Goal: Check status: Check status

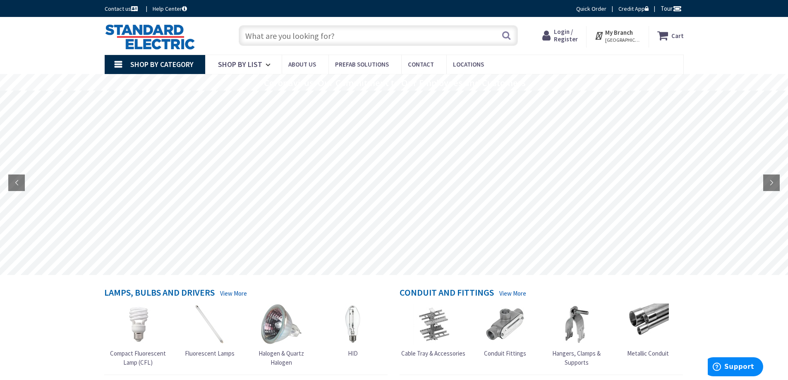
click at [566, 35] on span "Login / Register" at bounding box center [566, 35] width 24 height 15
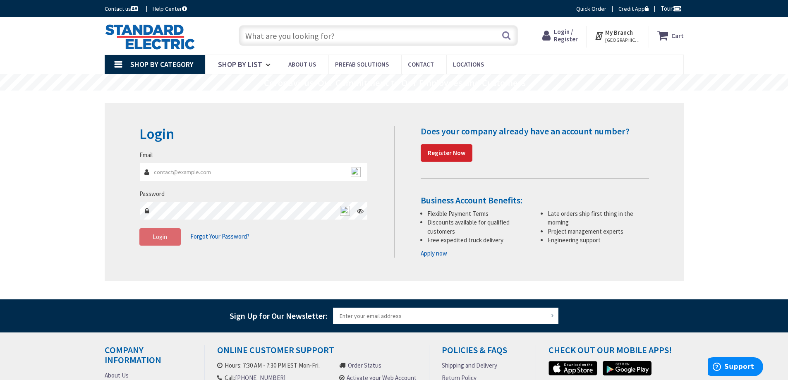
type input "[EMAIL_ADDRESS][DOMAIN_NAME]"
click at [163, 241] on span "Login" at bounding box center [160, 237] width 14 height 8
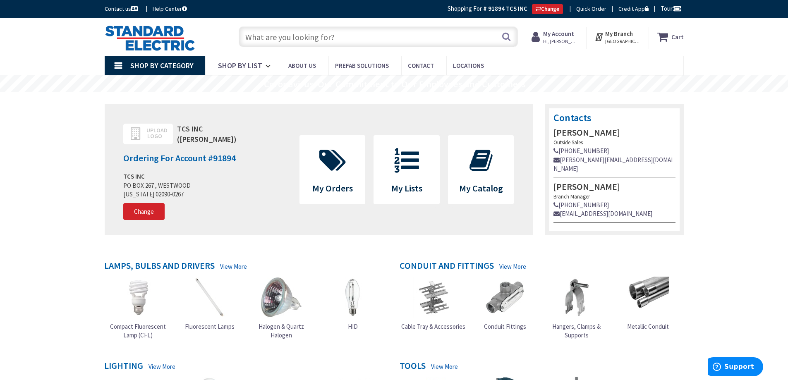
click at [318, 153] on icon at bounding box center [332, 160] width 35 height 25
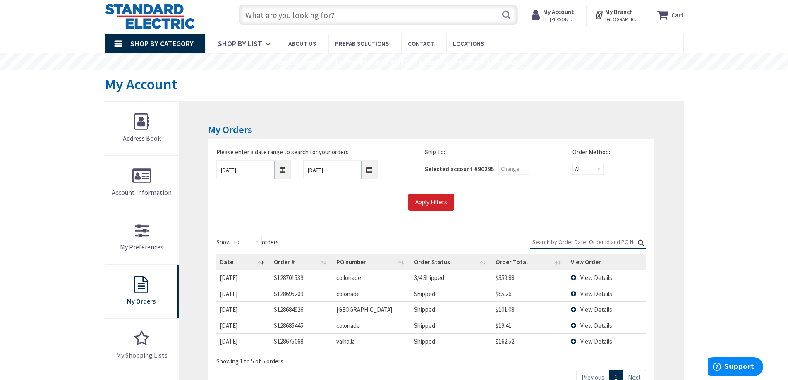
scroll to position [41, 0]
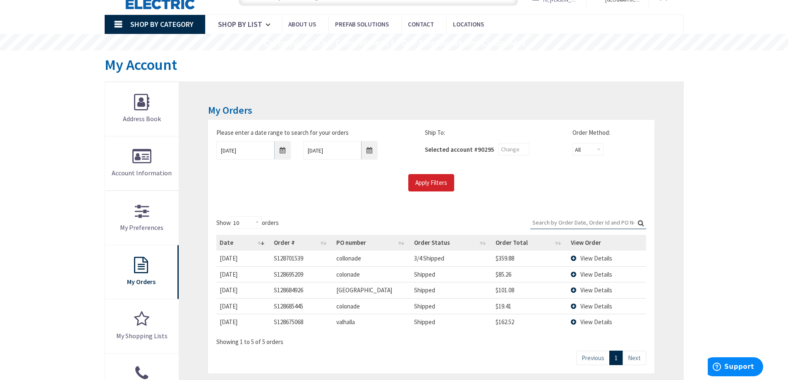
click at [586, 321] on span "View Details" at bounding box center [596, 322] width 32 height 8
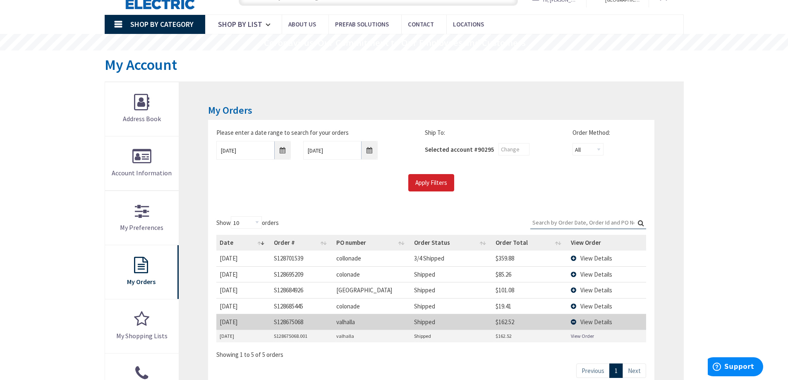
click at [580, 335] on link "View Order" at bounding box center [582, 335] width 23 height 7
click at [573, 321] on td "View Details" at bounding box center [606, 322] width 78 height 16
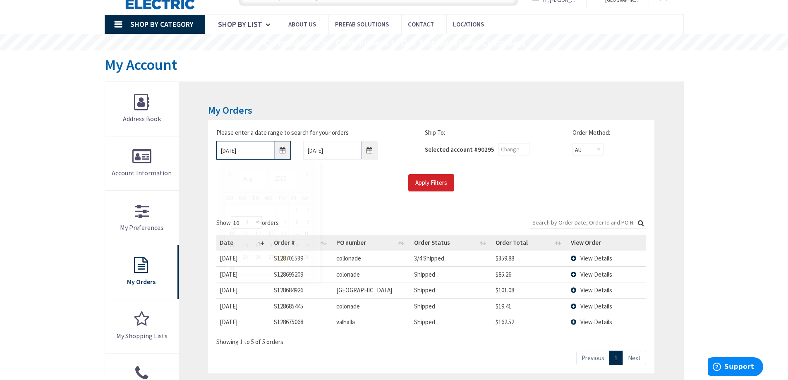
click at [286, 152] on input "8/28/2025" at bounding box center [253, 150] width 74 height 19
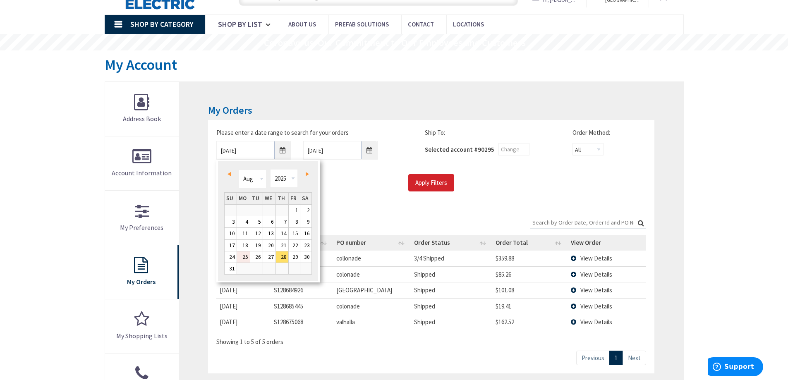
click at [243, 257] on link "25" at bounding box center [243, 256] width 13 height 11
type input "08/25/2025"
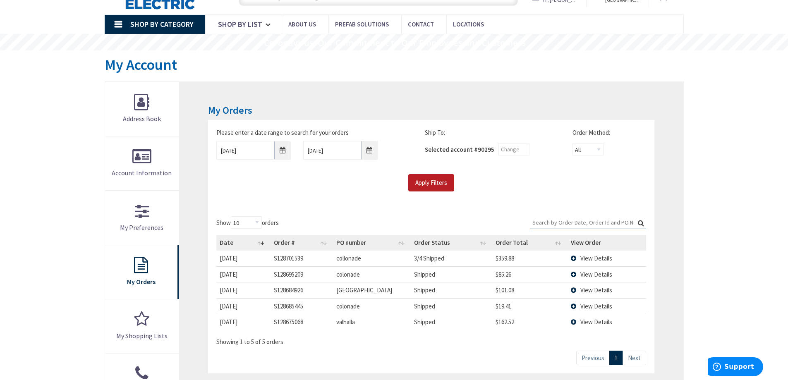
click at [426, 180] on input "Apply Filters" at bounding box center [431, 182] width 46 height 17
click at [575, 307] on td "View Details" at bounding box center [606, 306] width 78 height 16
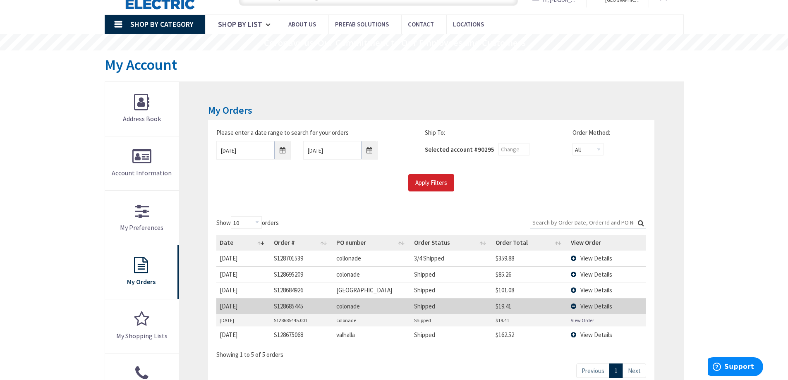
click at [582, 321] on link "View Order" at bounding box center [582, 320] width 23 height 7
click at [576, 318] on link "View Order" at bounding box center [582, 320] width 23 height 7
click at [571, 304] on td "View Details" at bounding box center [606, 306] width 78 height 16
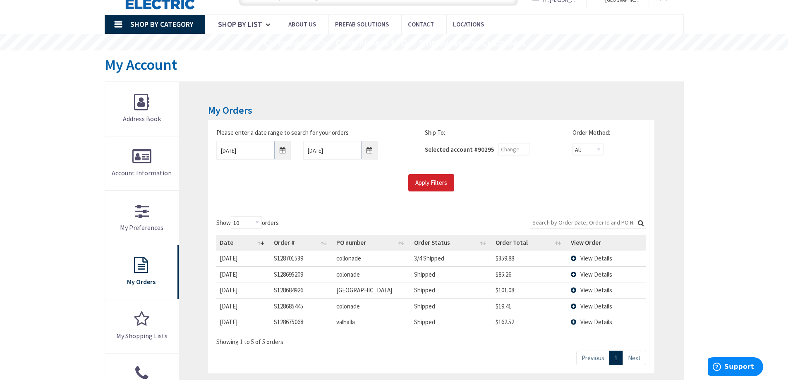
click at [572, 290] on td "View Details" at bounding box center [606, 290] width 78 height 16
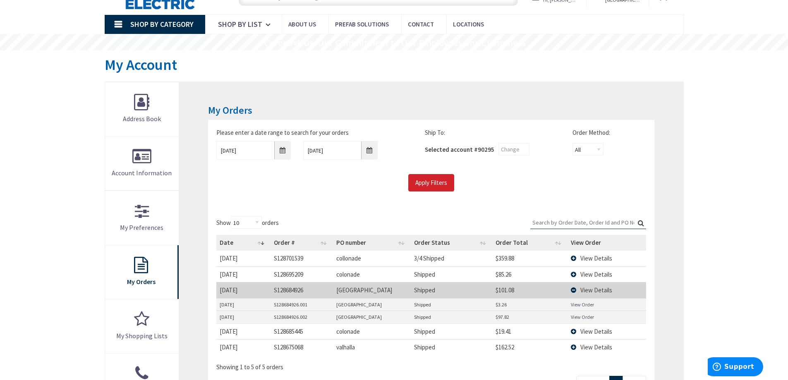
click at [578, 315] on link "View Order" at bounding box center [582, 316] width 23 height 7
click at [578, 303] on link "View Order" at bounding box center [582, 304] width 23 height 7
click at [577, 290] on td "View Details" at bounding box center [606, 290] width 78 height 16
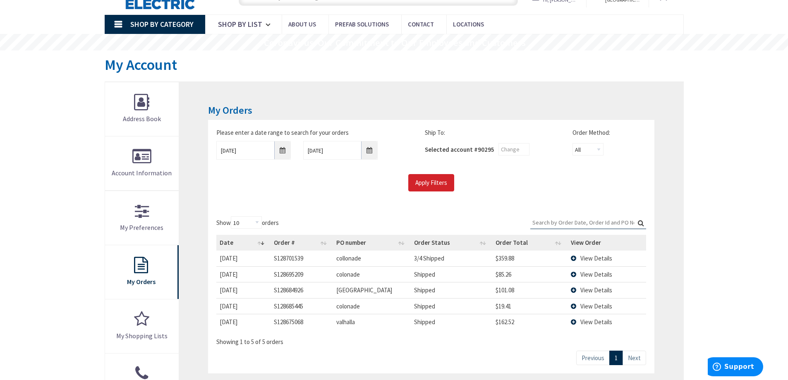
click at [581, 274] on span "View Details" at bounding box center [596, 274] width 32 height 8
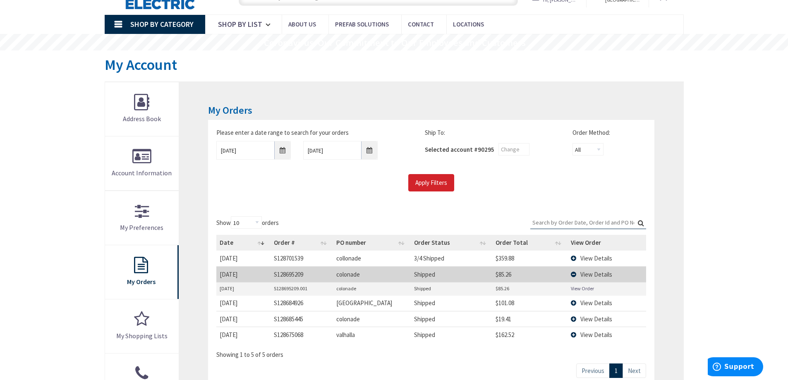
click at [581, 287] on link "View Order" at bounding box center [582, 288] width 23 height 7
click at [573, 271] on td "View Details" at bounding box center [606, 274] width 78 height 16
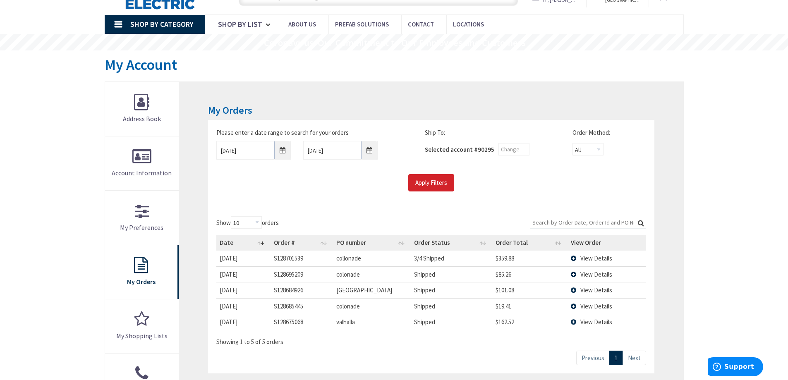
click at [586, 257] on span "View Details" at bounding box center [596, 258] width 32 height 8
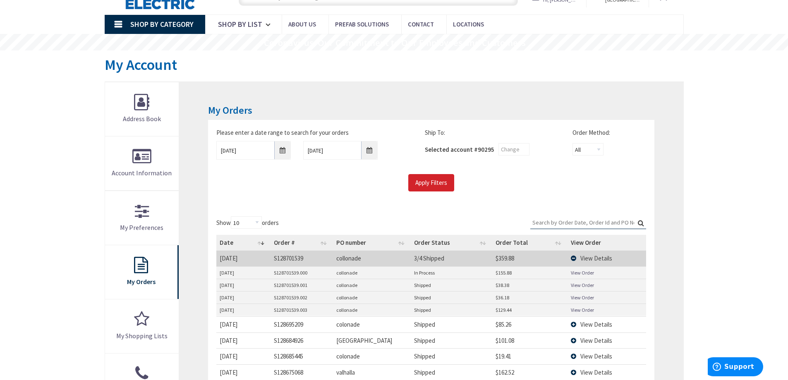
click at [580, 274] on link "View Order" at bounding box center [582, 272] width 23 height 7
click at [579, 284] on link "View Order" at bounding box center [582, 285] width 23 height 7
click at [584, 269] on link "View Order" at bounding box center [582, 272] width 23 height 7
click at [580, 298] on link "View Order" at bounding box center [582, 297] width 23 height 7
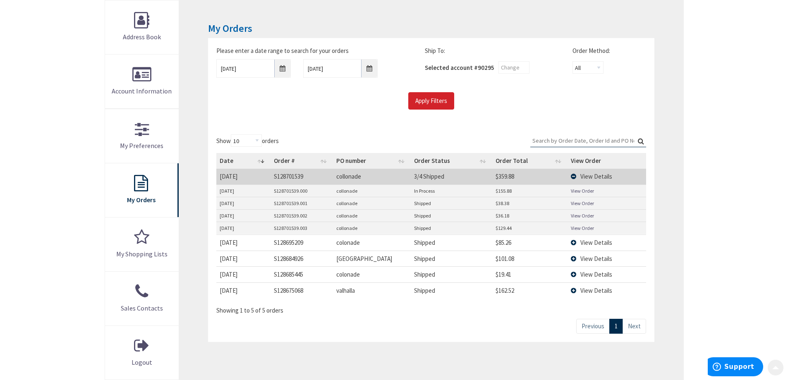
scroll to position [124, 0]
click at [576, 225] on link "View Order" at bounding box center [582, 227] width 23 height 7
click at [589, 256] on span "View Details" at bounding box center [596, 258] width 32 height 8
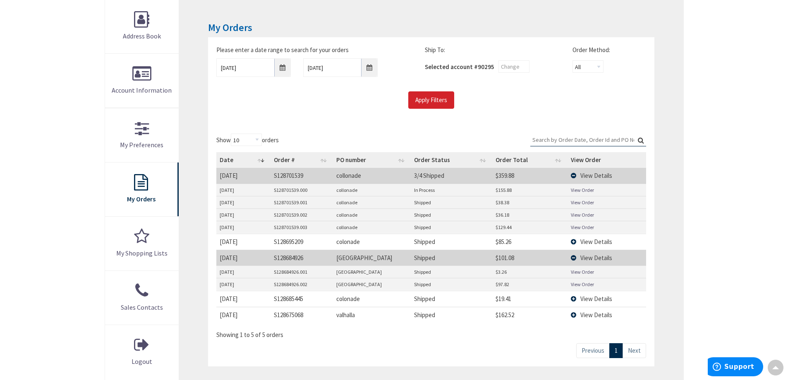
click at [583, 283] on link "View Order" at bounding box center [582, 284] width 23 height 7
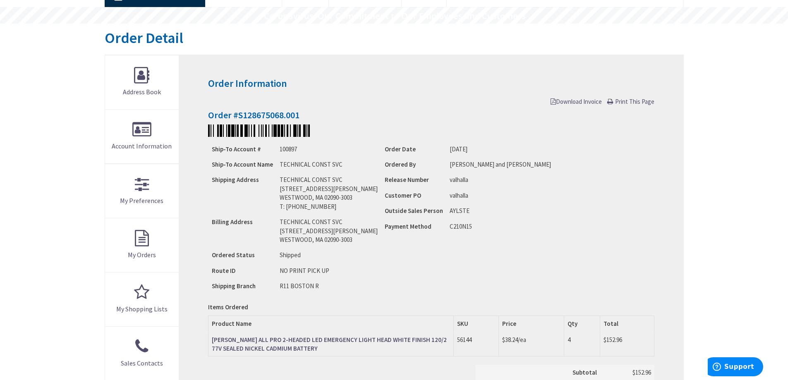
scroll to position [83, 0]
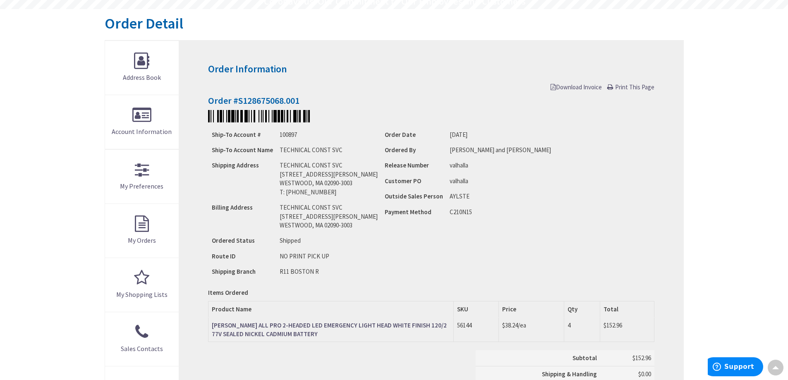
click at [559, 88] on span "Download Invoice" at bounding box center [575, 87] width 51 height 8
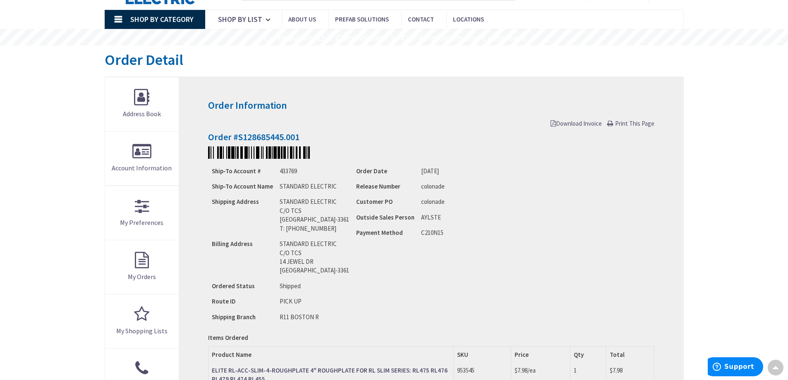
scroll to position [43, 0]
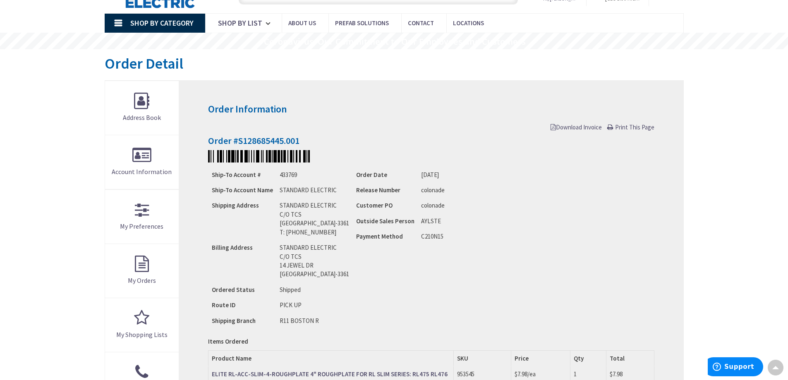
click at [582, 130] on span "Download Invoice" at bounding box center [575, 127] width 51 height 8
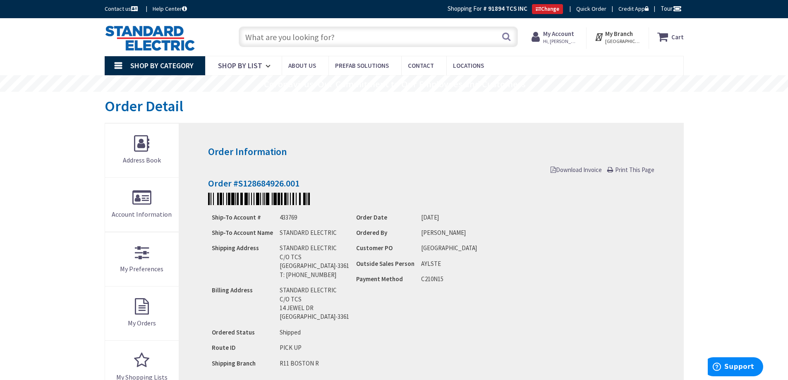
click at [576, 170] on span "Download Invoice" at bounding box center [575, 170] width 51 height 8
drag, startPoint x: 638, startPoint y: 171, endPoint x: 412, endPoint y: 169, distance: 225.8
click at [638, 170] on span "Print This Page" at bounding box center [634, 170] width 39 height 8
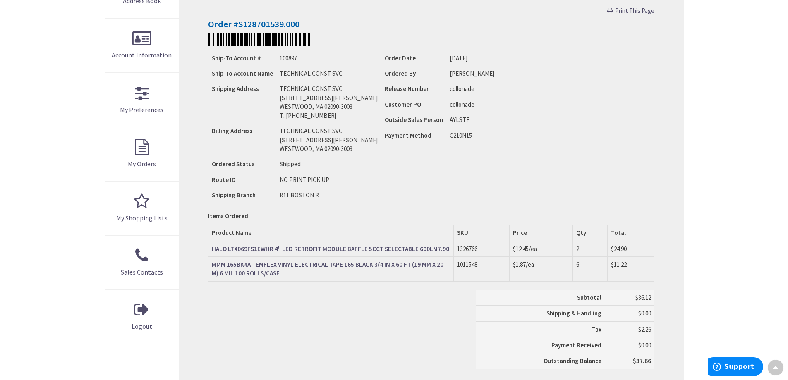
scroll to position [160, 0]
click at [631, 12] on span "Print This Page" at bounding box center [634, 9] width 39 height 8
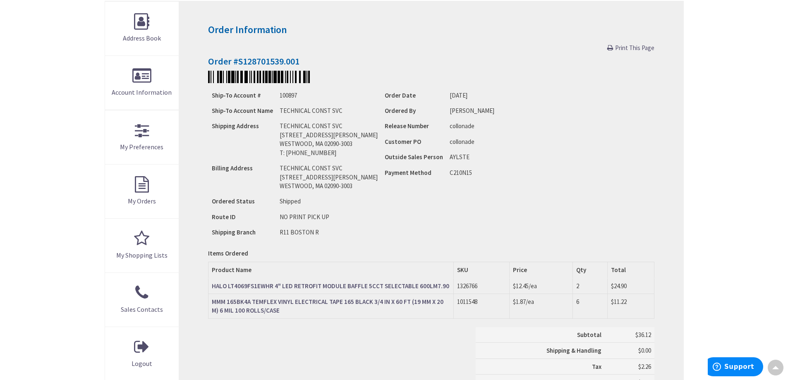
scroll to position [78, 0]
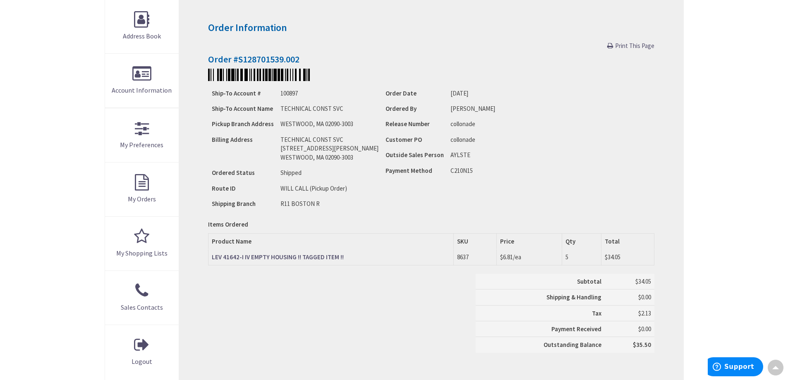
scroll to position [125, 0]
click at [621, 46] on span "Print This Page" at bounding box center [634, 45] width 39 height 8
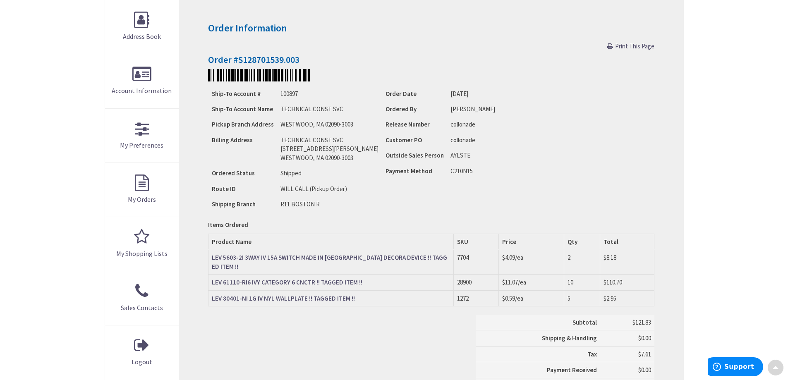
scroll to position [124, 0]
click at [624, 48] on span "Print This Page" at bounding box center [634, 46] width 39 height 8
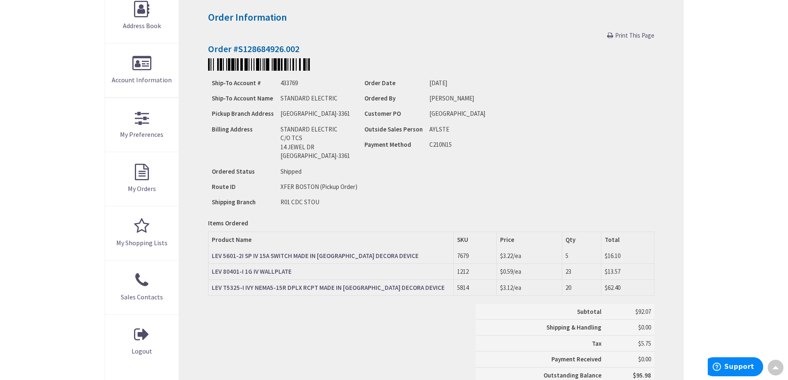
scroll to position [125, 0]
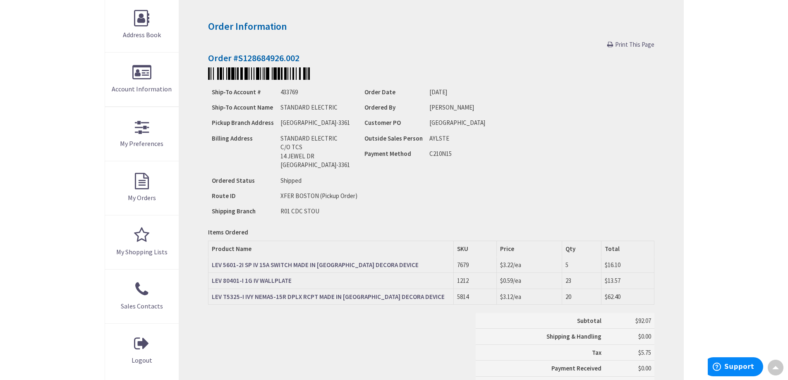
click at [630, 46] on span "Print This Page" at bounding box center [634, 45] width 39 height 8
drag, startPoint x: 546, startPoint y: 67, endPoint x: 563, endPoint y: 46, distance: 27.1
click at [547, 67] on p at bounding box center [431, 73] width 446 height 12
